Goal: Task Accomplishment & Management: Manage account settings

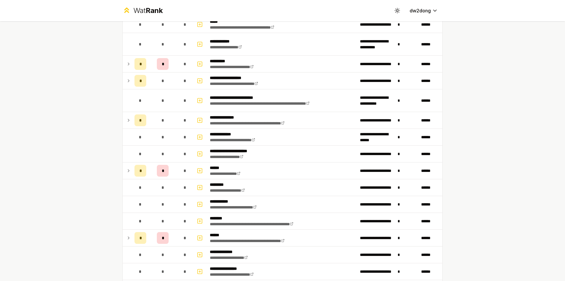
scroll to position [177, 0]
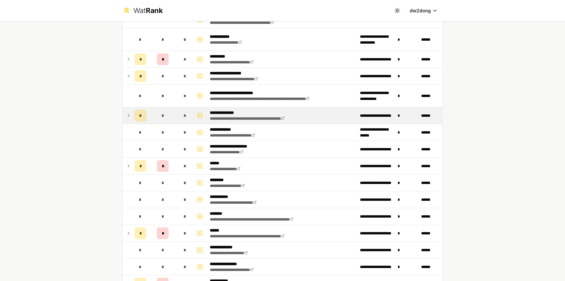
click at [139, 118] on span "*" at bounding box center [140, 115] width 3 height 6
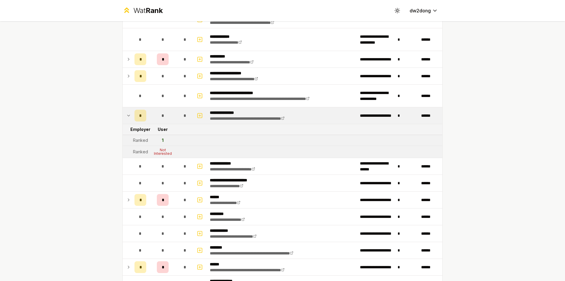
click at [161, 152] on div "Not Interested" at bounding box center [163, 151] width 24 height 7
drag, startPoint x: 162, startPoint y: 141, endPoint x: 158, endPoint y: 139, distance: 4.9
click at [158, 139] on td "1" at bounding box center [163, 140] width 28 height 11
click at [162, 142] on div "1" at bounding box center [163, 140] width 2 height 6
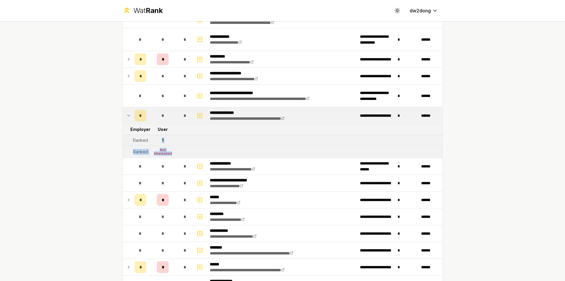
drag, startPoint x: 169, startPoint y: 152, endPoint x: 160, endPoint y: 143, distance: 13.3
click at [162, 142] on div "1" at bounding box center [163, 140] width 2 height 6
click at [136, 114] on div "*" at bounding box center [141, 116] width 12 height 12
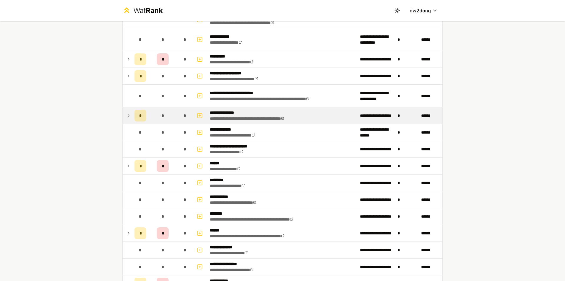
click at [139, 115] on span "*" at bounding box center [140, 115] width 3 height 6
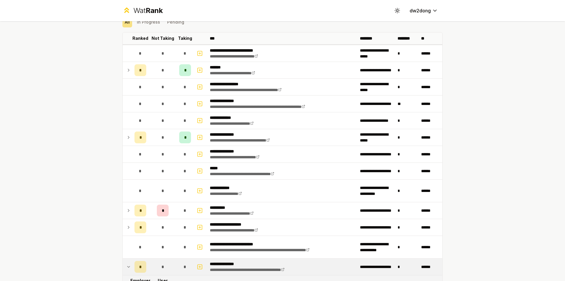
scroll to position [206, 0]
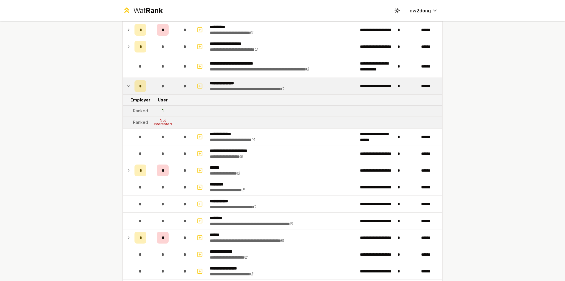
click at [140, 89] on div "*" at bounding box center [141, 86] width 12 height 12
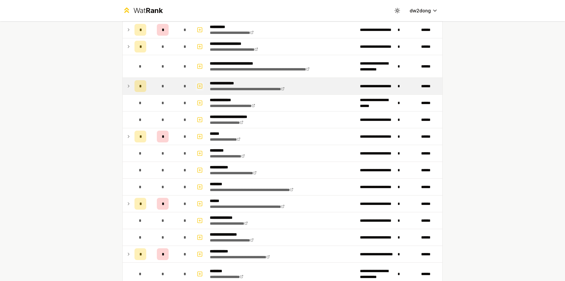
click at [200, 87] on icon "button" at bounding box center [200, 85] width 6 height 7
select select
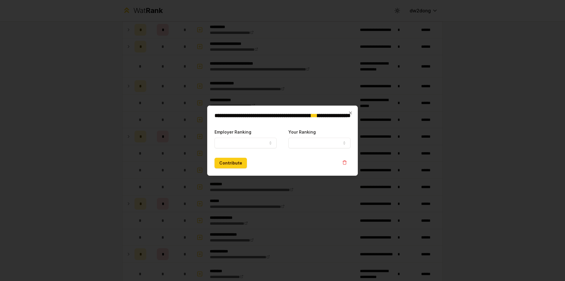
click at [244, 148] on form "**********" at bounding box center [283, 148] width 136 height 40
click at [241, 145] on button "Employer Ranking" at bounding box center [246, 142] width 62 height 11
select select "******"
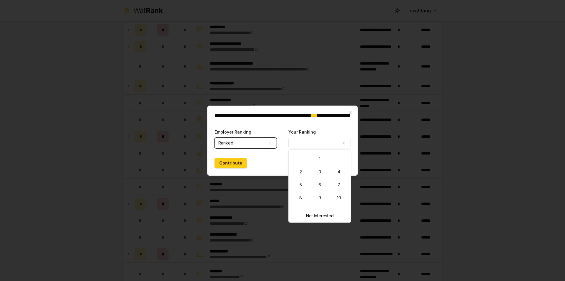
click at [321, 138] on button "Your Ranking" at bounding box center [320, 142] width 62 height 11
select select "*"
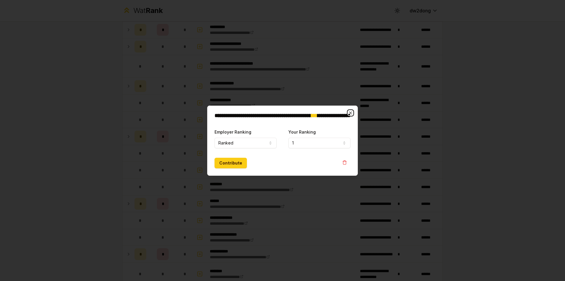
click at [351, 115] on icon "button" at bounding box center [350, 112] width 5 height 5
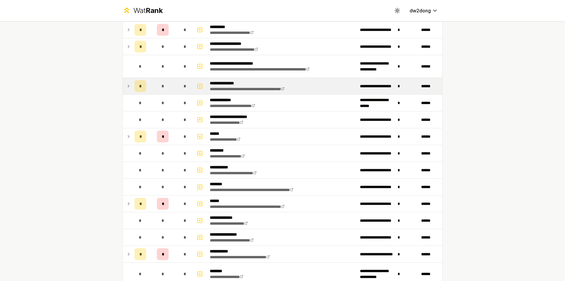
click at [141, 87] on div "*" at bounding box center [141, 86] width 12 height 12
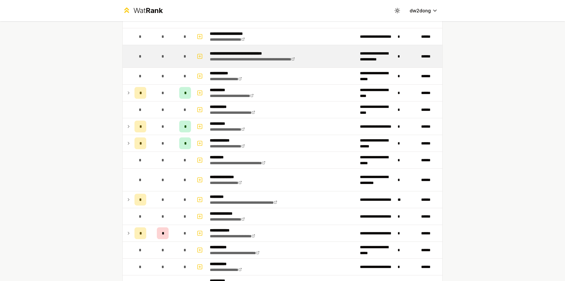
scroll to position [559, 0]
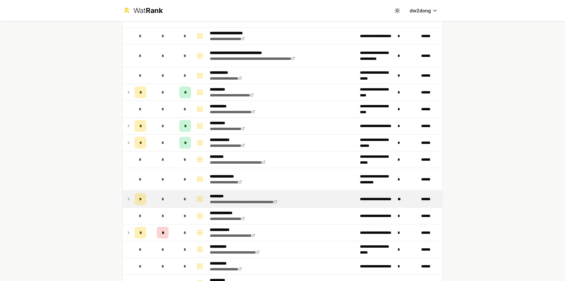
click at [139, 200] on span "*" at bounding box center [140, 199] width 3 height 6
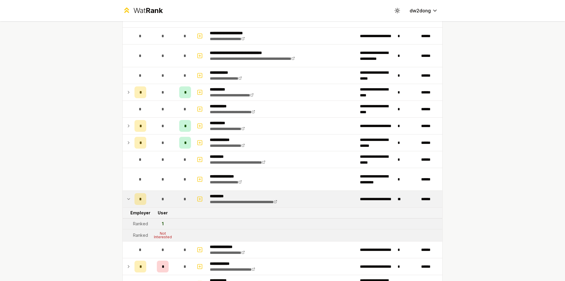
click at [162, 224] on div "1" at bounding box center [163, 224] width 2 height 6
drag, startPoint x: 529, startPoint y: 138, endPoint x: 520, endPoint y: 136, distance: 9.1
click at [528, 138] on div "**********" at bounding box center [282, 140] width 565 height 281
